Goal: Transaction & Acquisition: Obtain resource

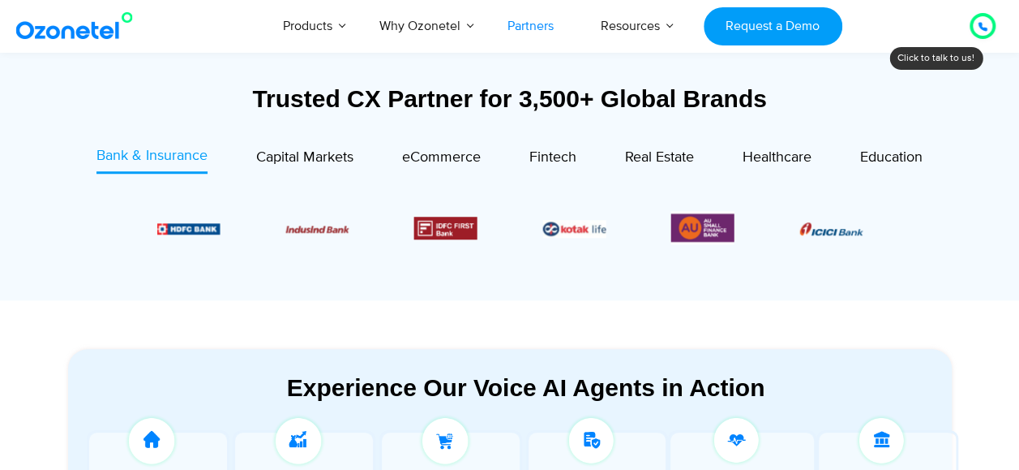
scroll to position [569, 0]
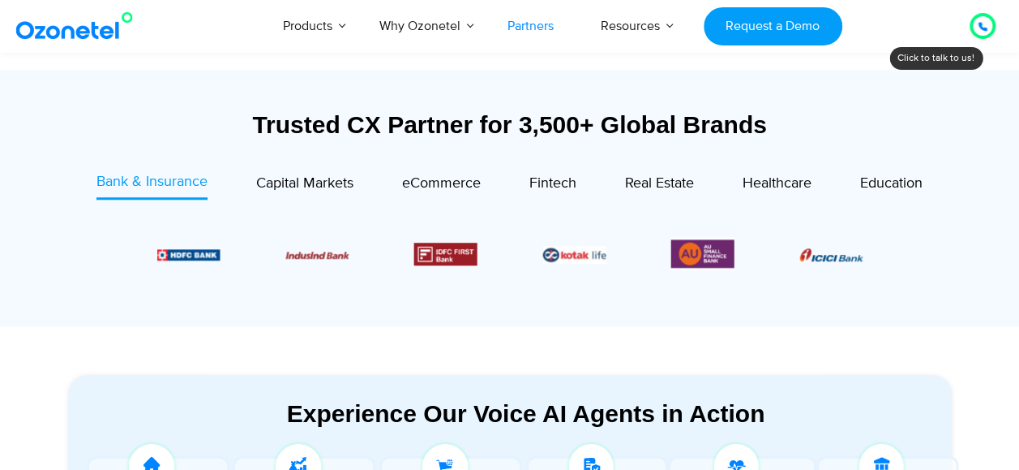
click at [530, 26] on link "Partners" at bounding box center [530, 26] width 93 height 54
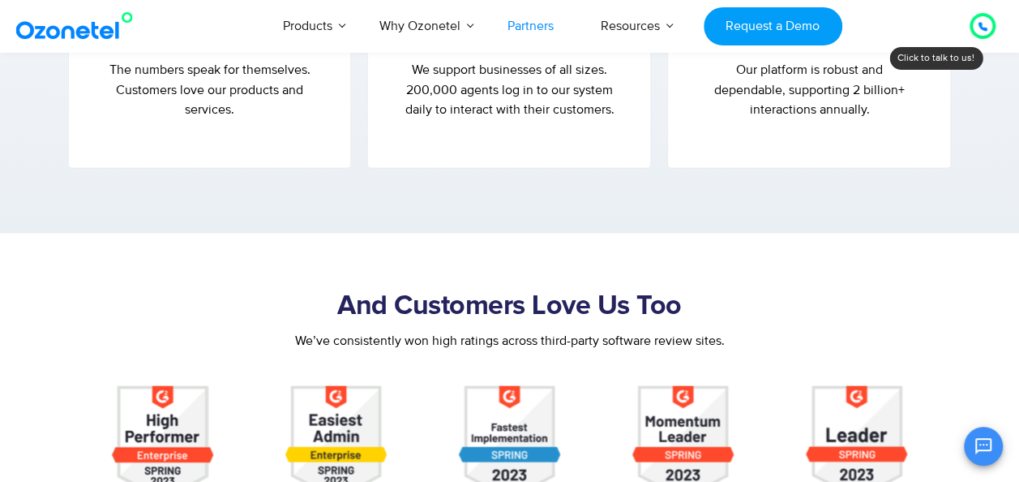
scroll to position [1456, 0]
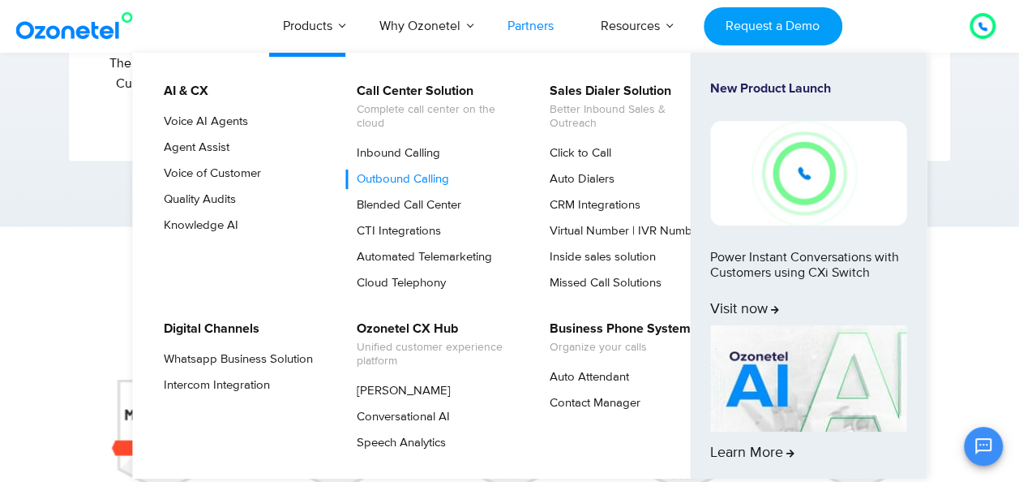
click at [416, 169] on link "Outbound Calling" at bounding box center [398, 178] width 105 height 19
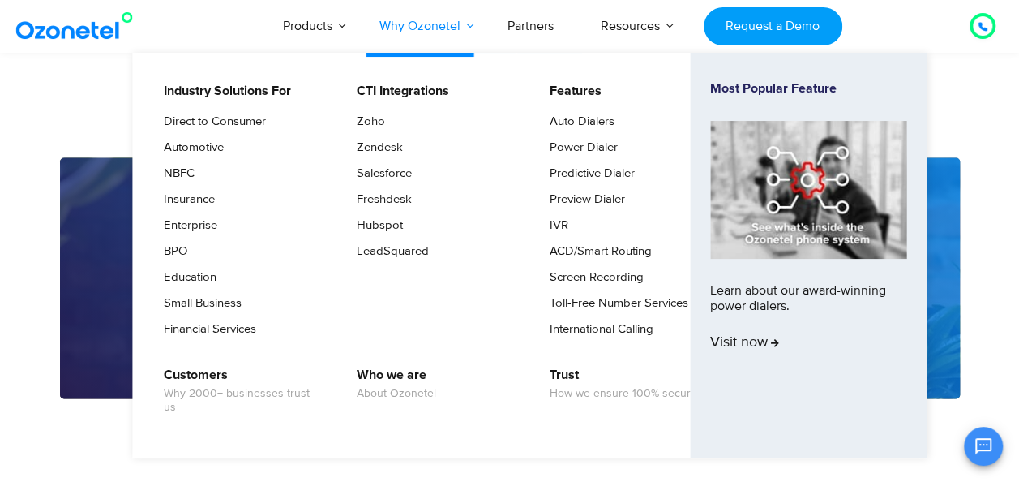
scroll to position [1260, 0]
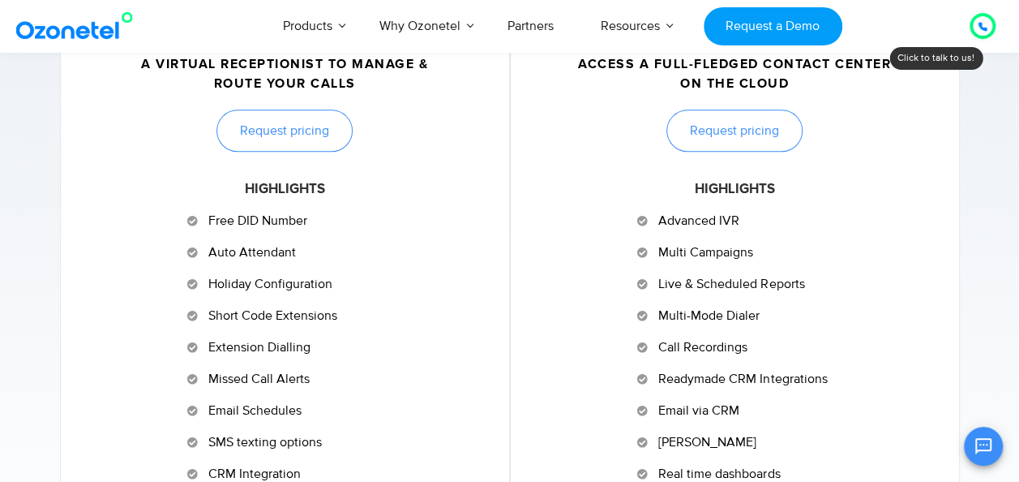
scroll to position [772, 0]
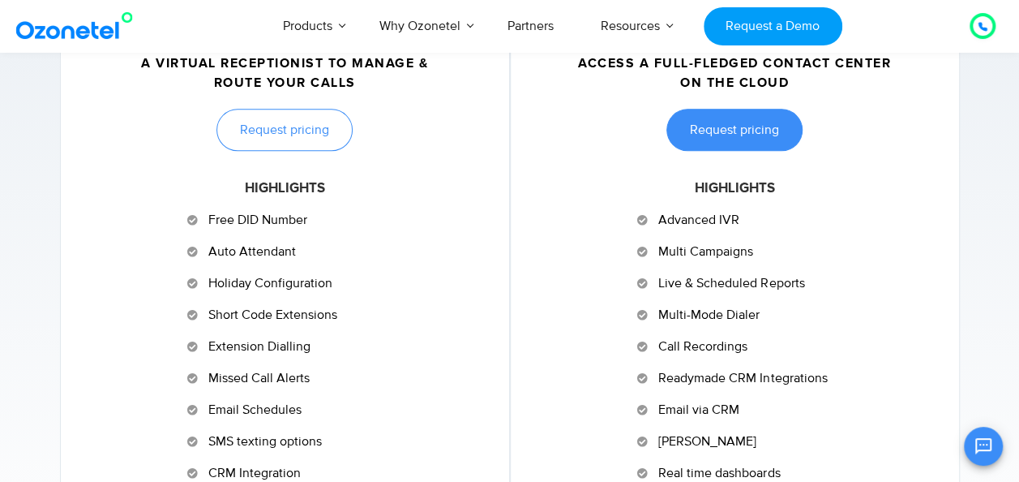
click at [701, 141] on link "Request pricing" at bounding box center [735, 130] width 136 height 42
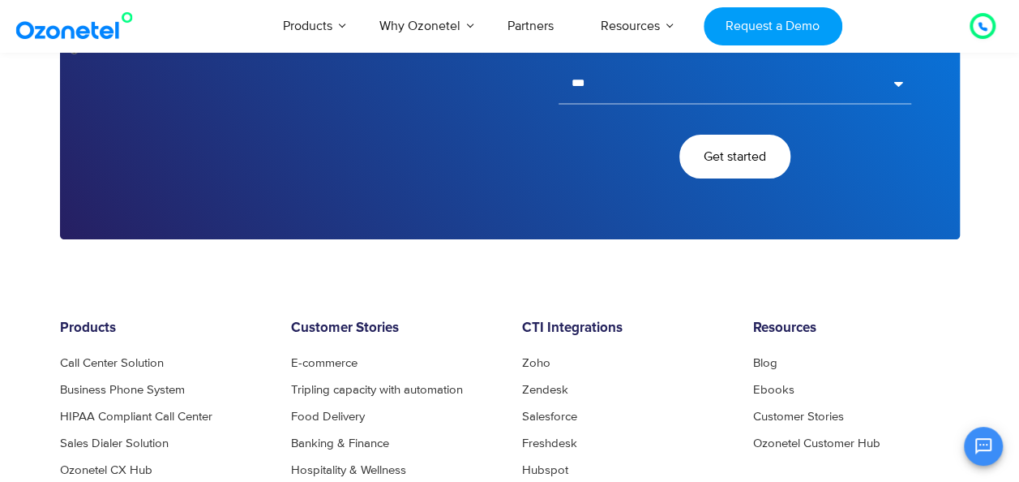
scroll to position [3237, 0]
